Goal: Information Seeking & Learning: Check status

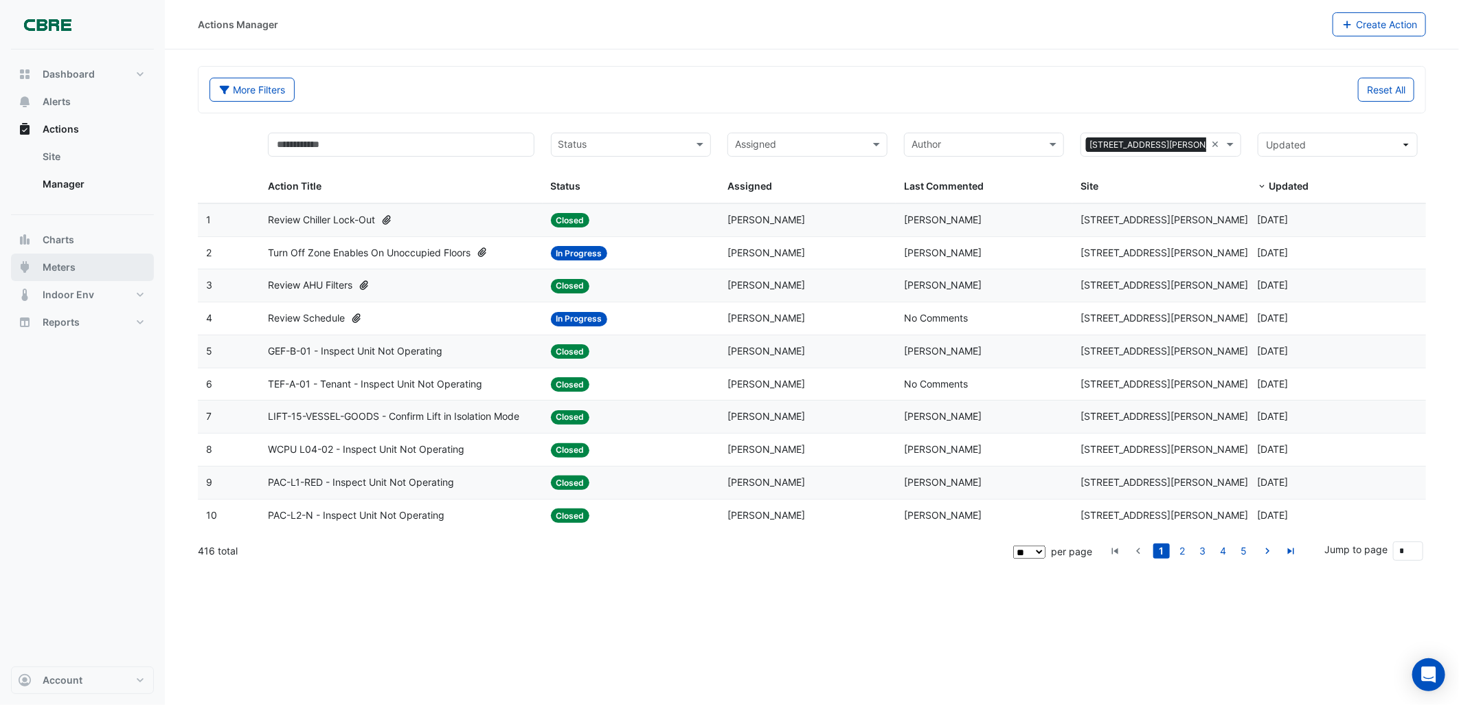
click at [67, 56] on button "Meters" at bounding box center [82, 266] width 143 height 27
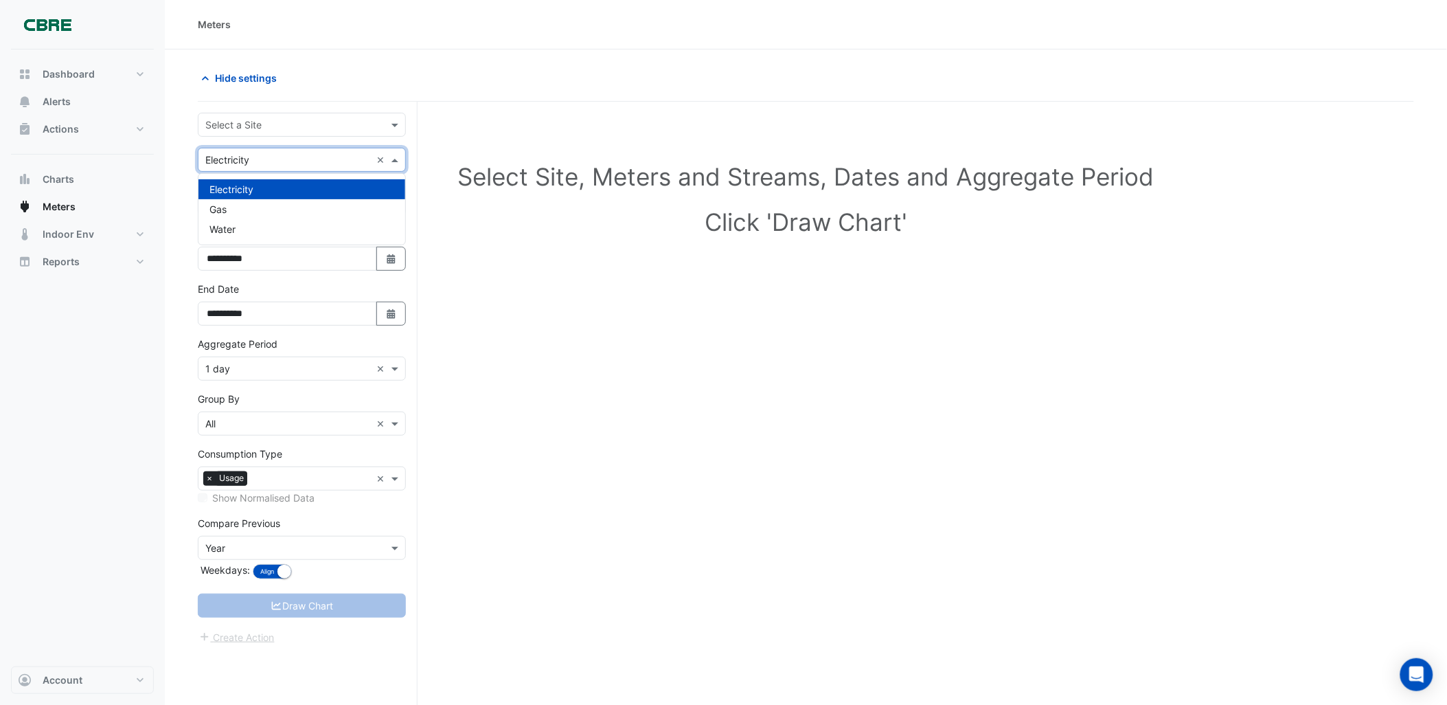
click at [272, 56] on input "text" at bounding box center [288, 160] width 166 height 14
click at [379, 56] on app-chart-meter-data "**********" at bounding box center [806, 411] width 1216 height 691
drag, startPoint x: 553, startPoint y: 100, endPoint x: 502, endPoint y: 199, distance: 111.2
click at [379, 56] on div "Select Site, Meters and Streams, Dates and Aggregate Period Click 'Draw Chart'" at bounding box center [806, 202] width 1216 height 168
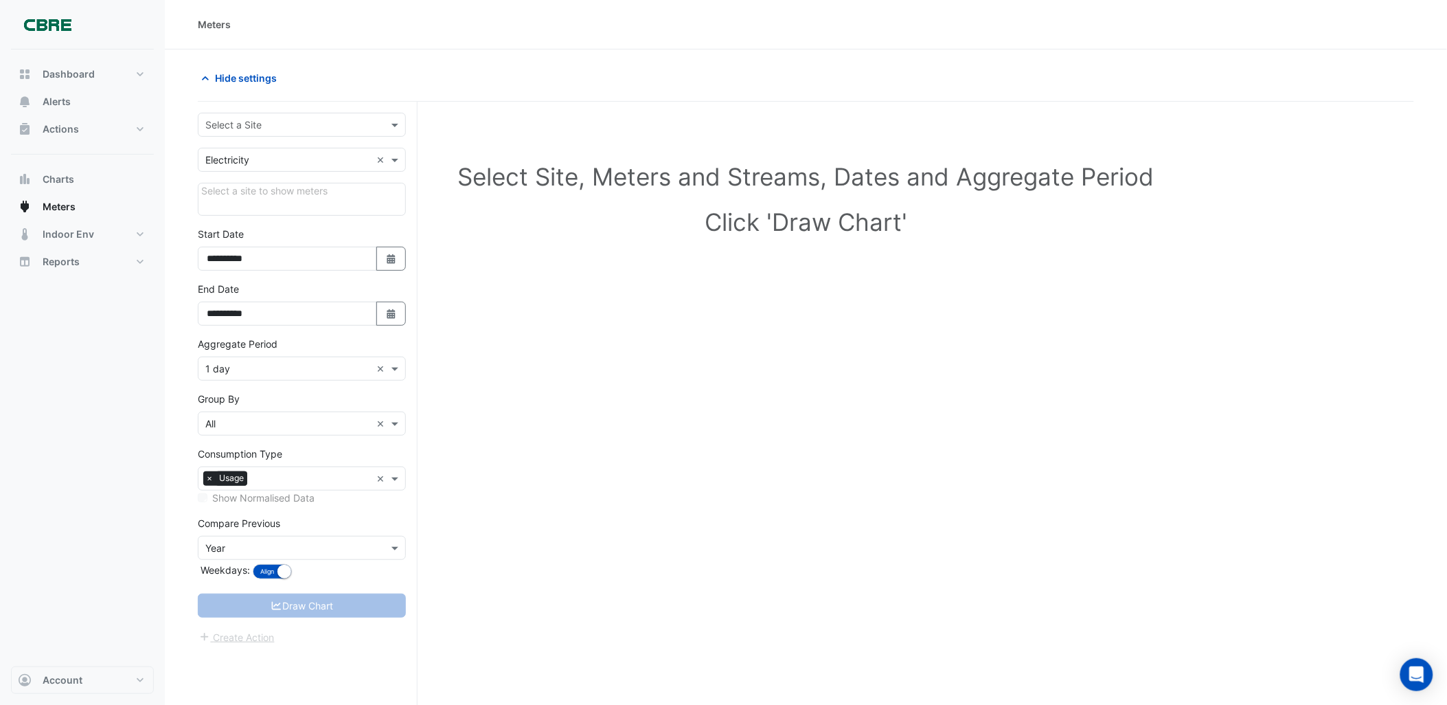
drag, startPoint x: 556, startPoint y: 218, endPoint x: 551, endPoint y: 209, distance: 9.5
click at [379, 56] on h1 "Click 'Draw Chart'" at bounding box center [806, 221] width 1172 height 29
click at [379, 56] on div "Select Site, Meters and Streams, Dates and Aggregate Period Click 'Draw Chart'" at bounding box center [806, 437] width 1216 height 639
click at [94, 56] on button "Dashboard" at bounding box center [82, 73] width 143 height 27
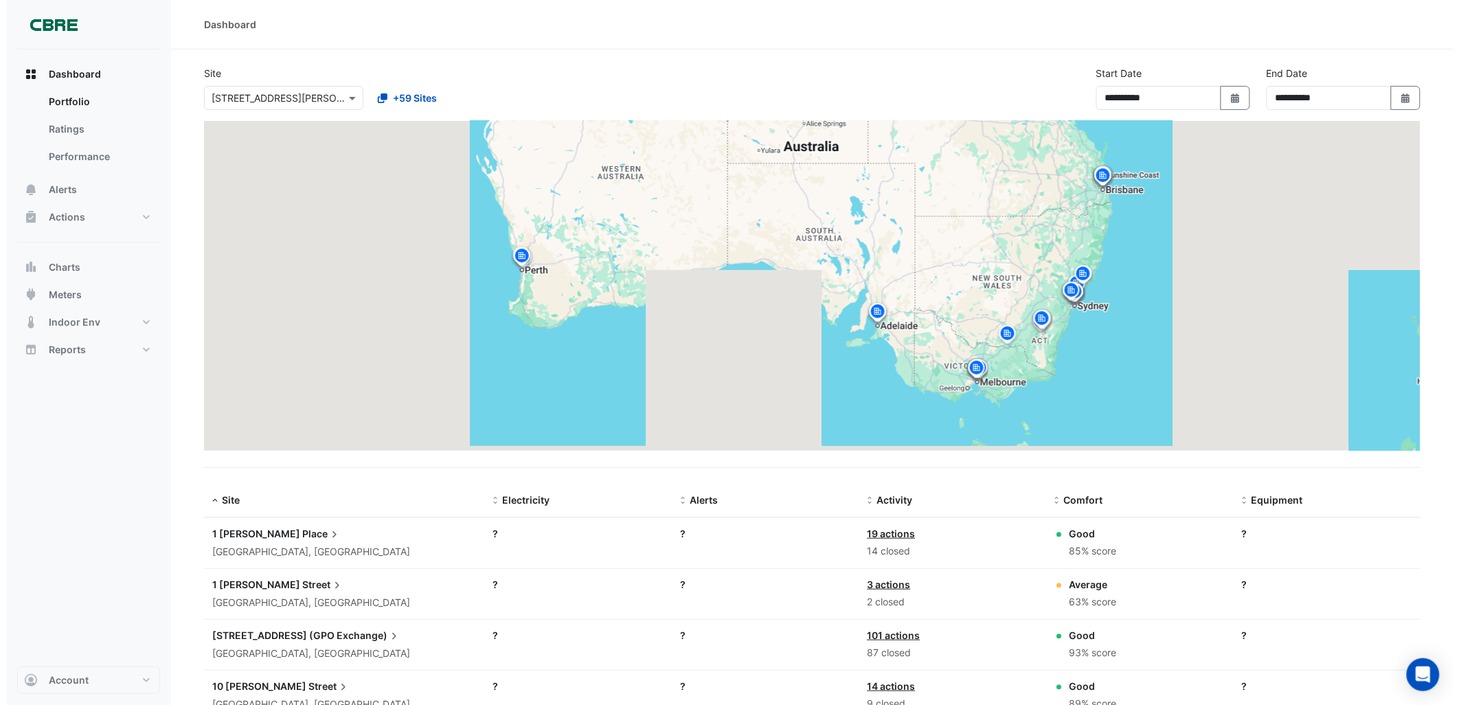
scroll to position [76, 0]
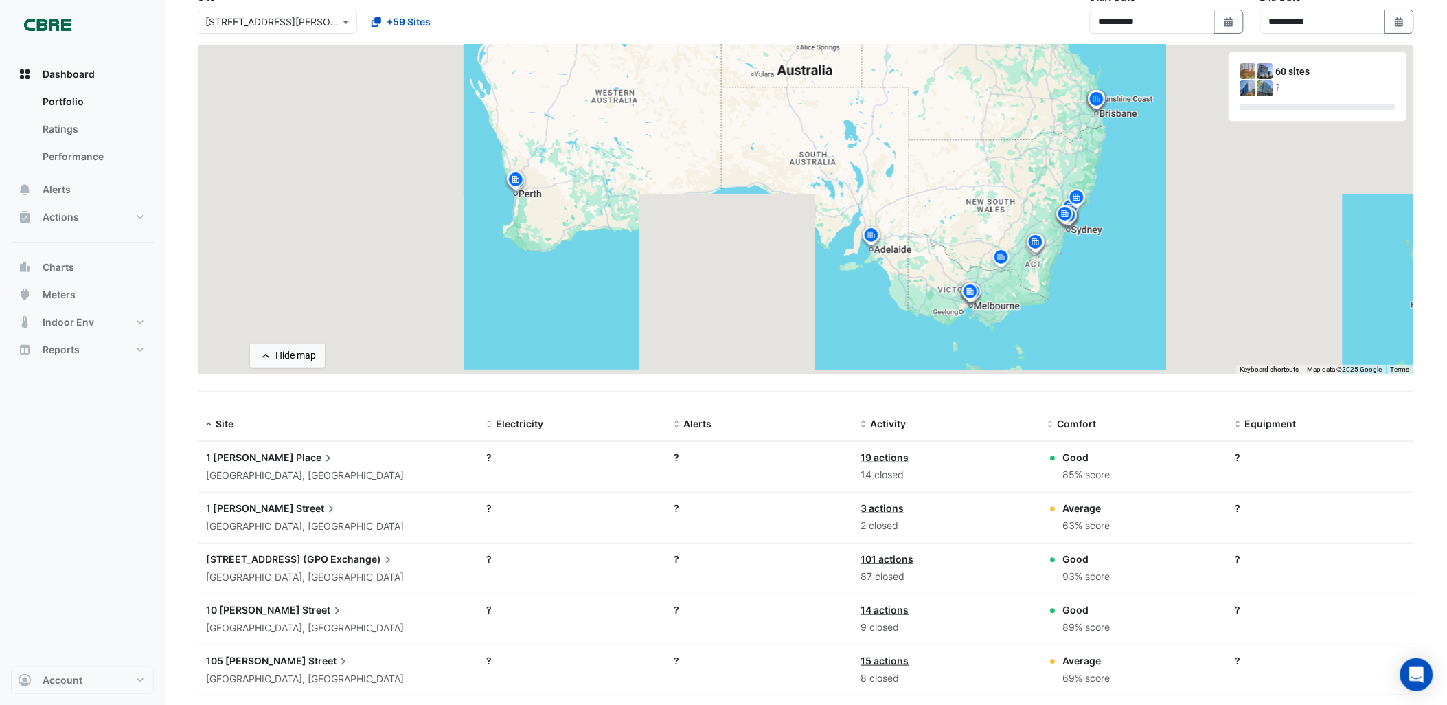
click at [324, 56] on icon at bounding box center [331, 509] width 14 height 14
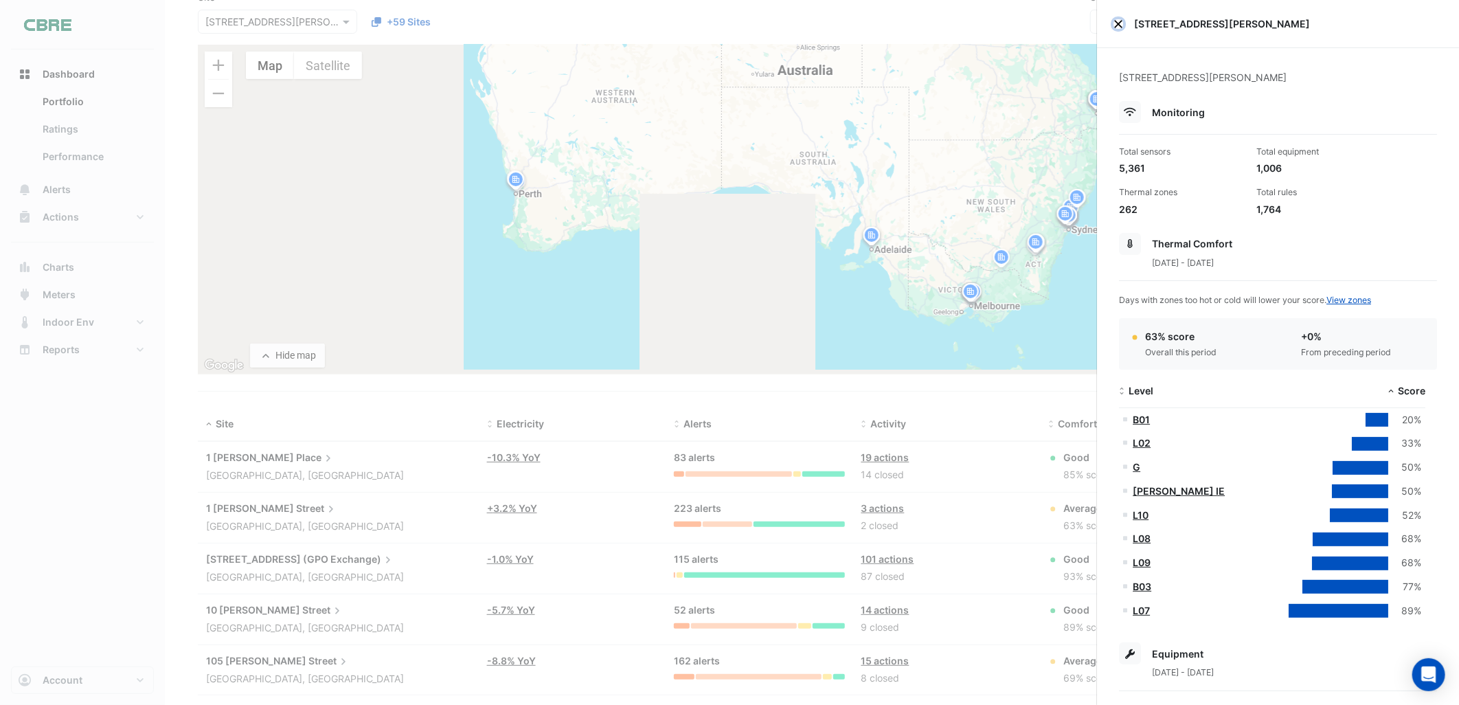
scroll to position [152, 0]
